Goal: Task Accomplishment & Management: Manage account settings

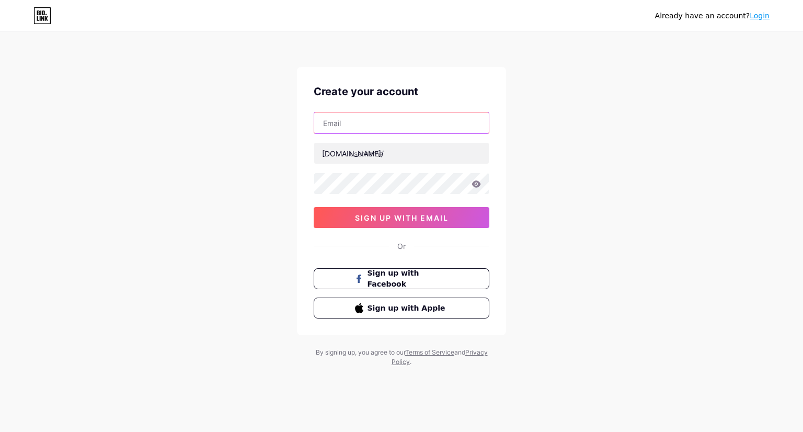
click at [405, 126] on input "text" at bounding box center [401, 122] width 175 height 21
click at [560, 195] on div "Already have an account? Login Create your account [DOMAIN_NAME]/ 0cAFcWeA5nRhu…" at bounding box center [401, 200] width 803 height 400
click at [769, 15] on div "Already have an account? Login" at bounding box center [401, 15] width 803 height 17
click at [765, 15] on link "Login" at bounding box center [760, 15] width 20 height 8
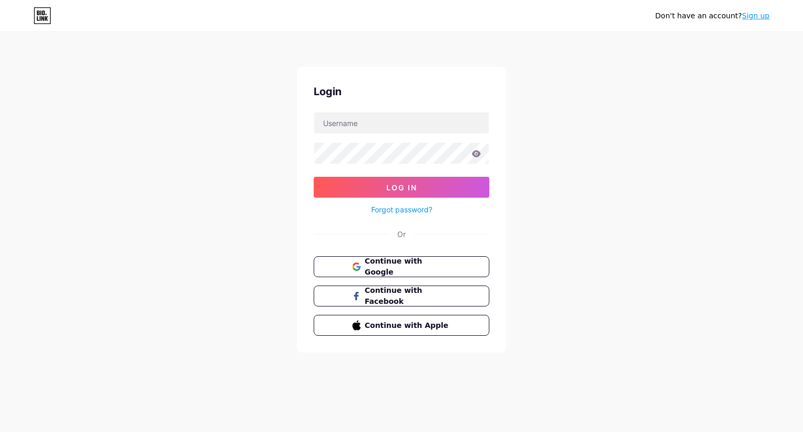
click at [358, 135] on form "Log In Forgot password?" at bounding box center [402, 164] width 176 height 104
click at [360, 124] on input "text" at bounding box center [401, 122] width 175 height 21
click at [386, 268] on span "Continue with Google" at bounding box center [407, 267] width 87 height 22
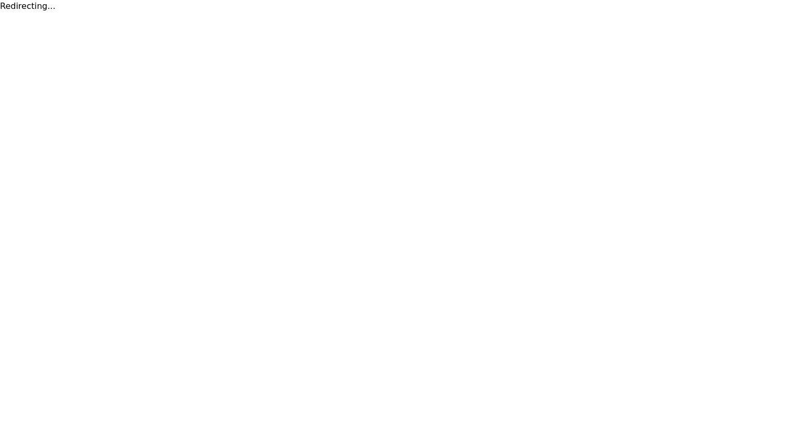
click at [205, 13] on html "Redirecting..." at bounding box center [401, 6] width 803 height 13
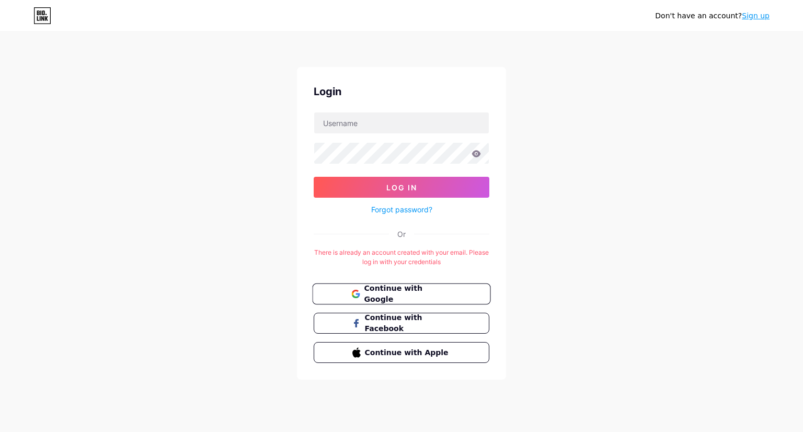
click at [410, 289] on span "Continue with Google" at bounding box center [407, 294] width 87 height 22
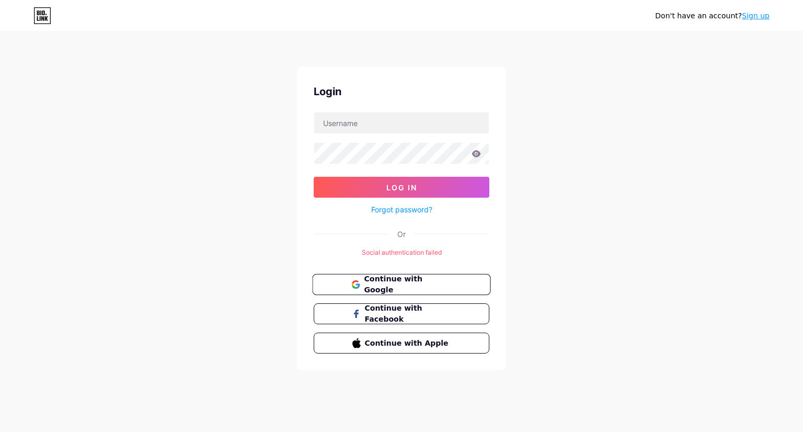
click at [409, 285] on span "Continue with Google" at bounding box center [407, 284] width 87 height 22
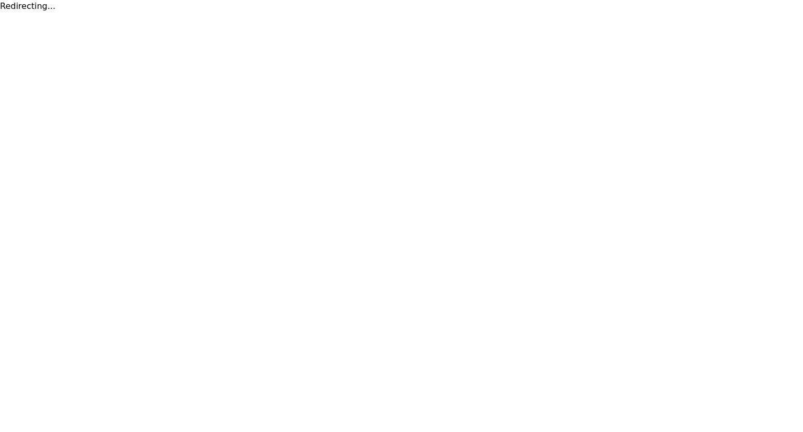
click at [144, 13] on html "Redirecting..." at bounding box center [401, 6] width 803 height 13
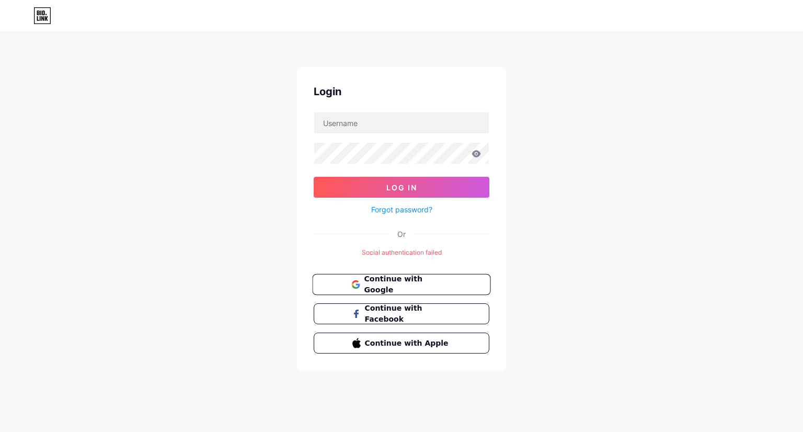
click at [425, 280] on span "Continue with Google" at bounding box center [407, 284] width 87 height 22
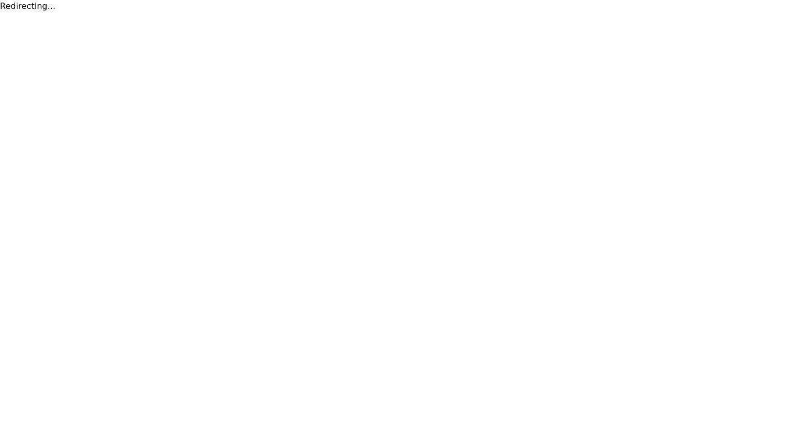
click at [83, 13] on html "Redirecting..." at bounding box center [401, 6] width 803 height 13
